Goal: Task Accomplishment & Management: Complete application form

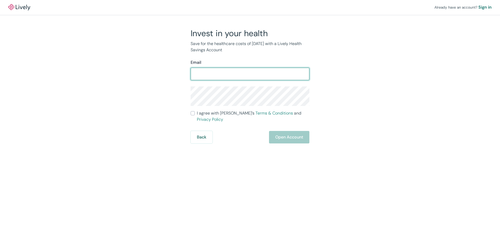
click at [215, 73] on input "Email" at bounding box center [250, 74] width 119 height 10
type input "[EMAIL_ADDRESS][DOMAIN_NAME]"
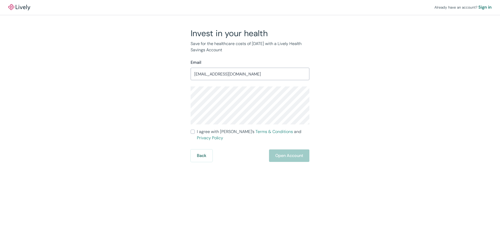
click at [191, 130] on input "I agree with Lively’s Terms & Conditions and Privacy Policy" at bounding box center [193, 132] width 4 height 4
checkbox input "true"
click at [275, 149] on button "Open Account" at bounding box center [289, 155] width 40 height 12
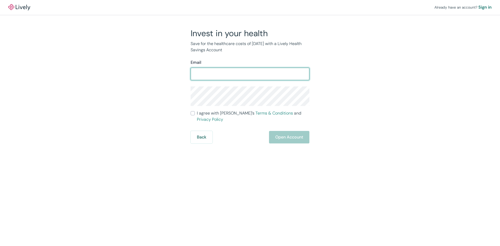
click at [216, 74] on input "Email" at bounding box center [250, 74] width 119 height 10
type input "[EMAIL_ADDRESS][DOMAIN_NAME]"
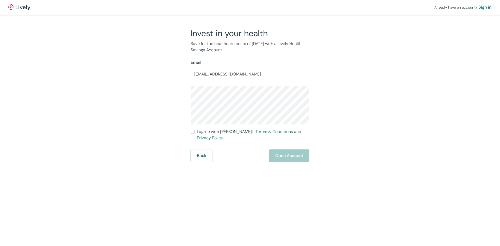
click at [285, 150] on div "Back Open Account" at bounding box center [250, 155] width 119 height 12
click at [194, 132] on input "I agree with Lively’s Terms & Conditions and Privacy Policy" at bounding box center [193, 132] width 4 height 4
checkbox input "true"
click at [282, 149] on button "Open Account" at bounding box center [289, 155] width 40 height 12
